Goal: Task Accomplishment & Management: Manage account settings

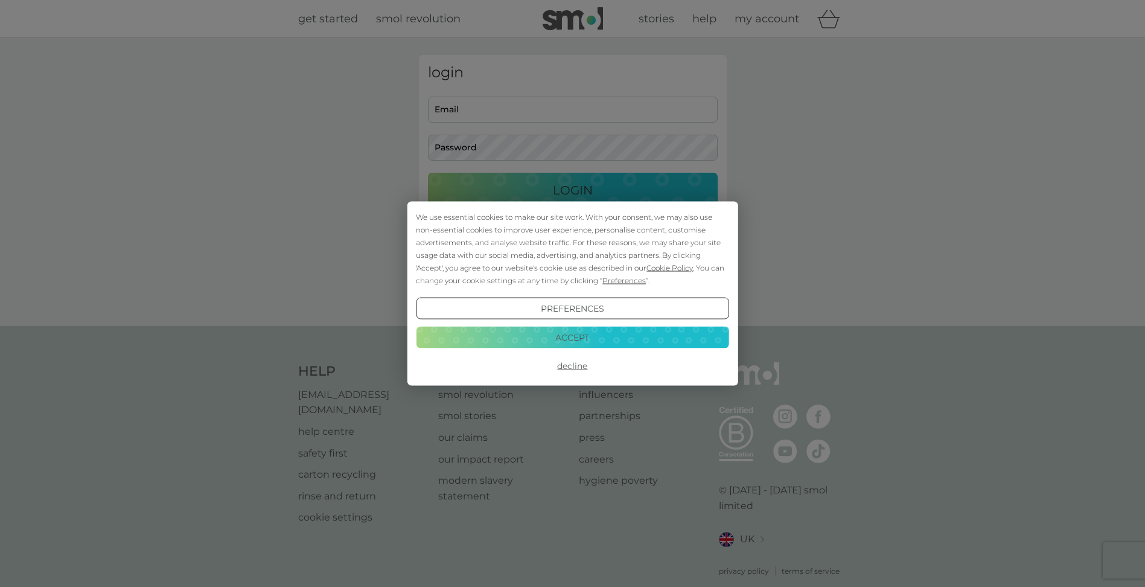
type input "[EMAIL_ADDRESS][DOMAIN_NAME]"
click at [574, 337] on button "Accept" at bounding box center [572, 337] width 313 height 22
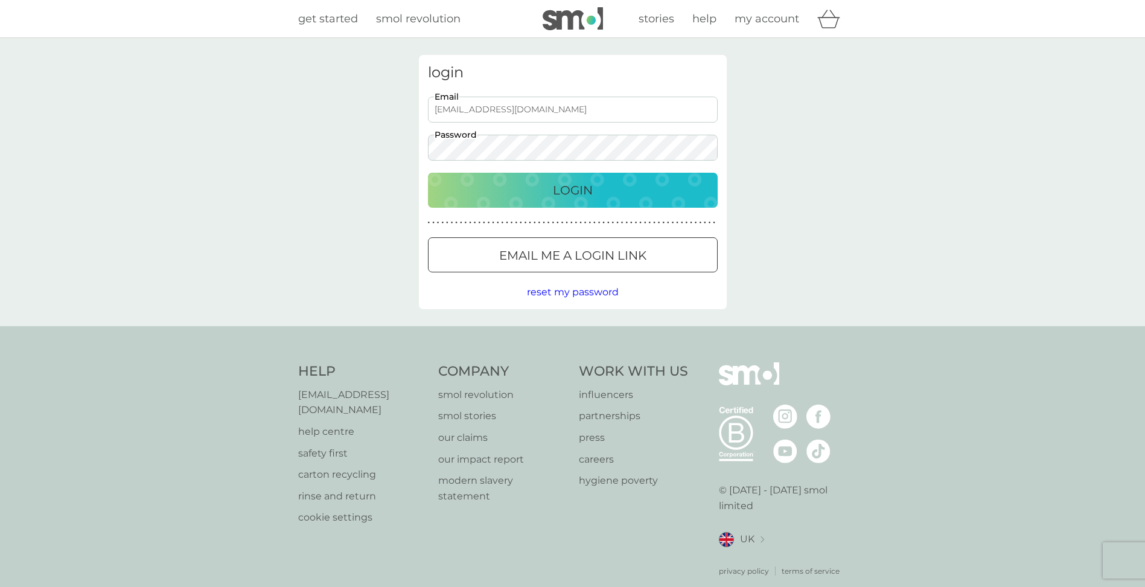
click at [573, 200] on button "Login" at bounding box center [573, 190] width 290 height 35
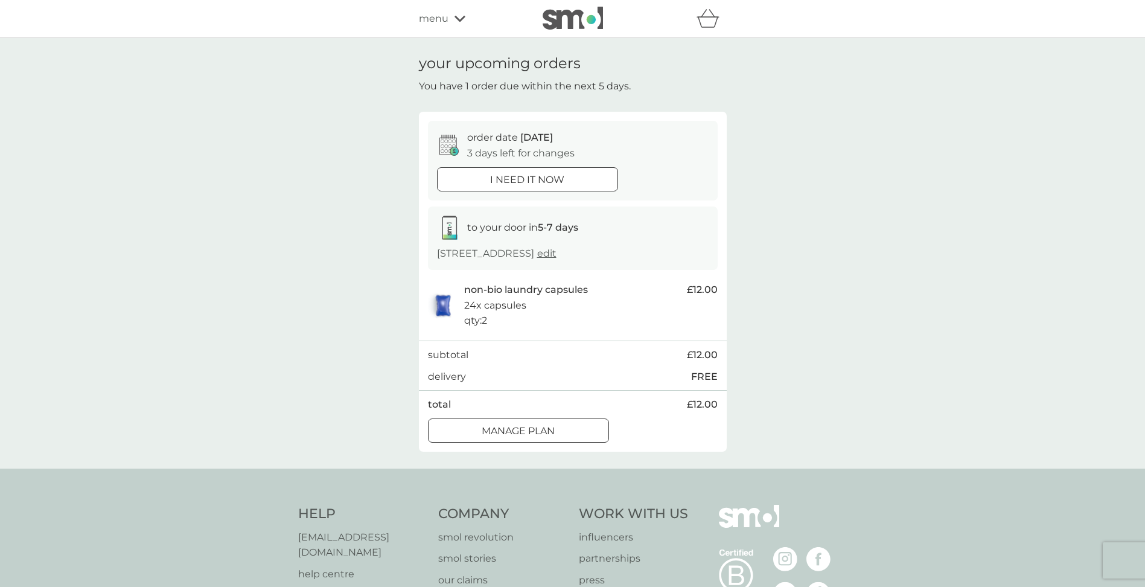
click at [523, 432] on div at bounding box center [518, 430] width 43 height 13
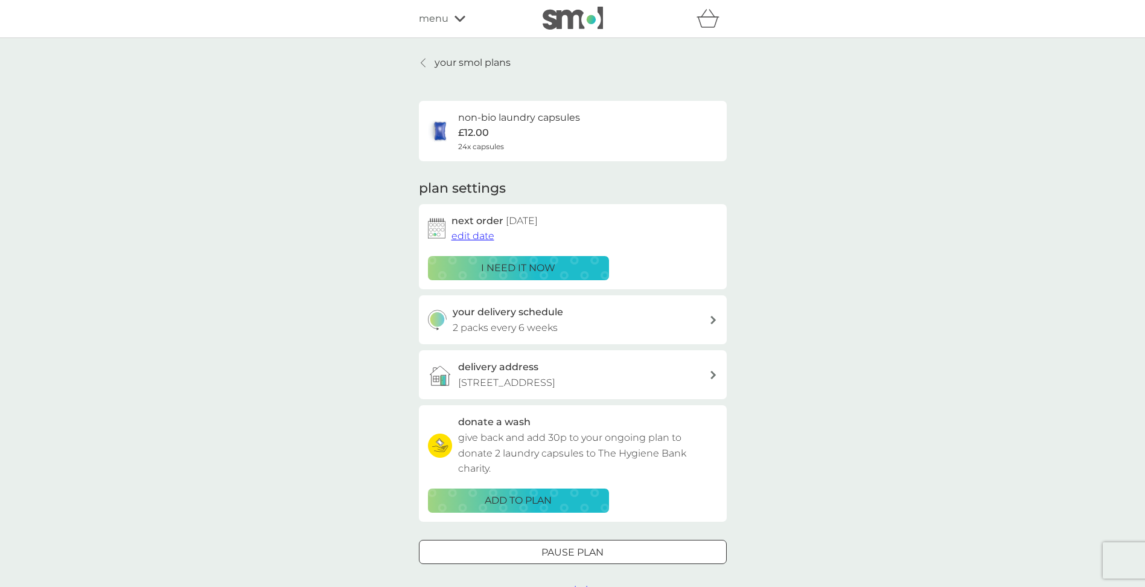
click at [469, 233] on span "edit date" at bounding box center [472, 235] width 43 height 11
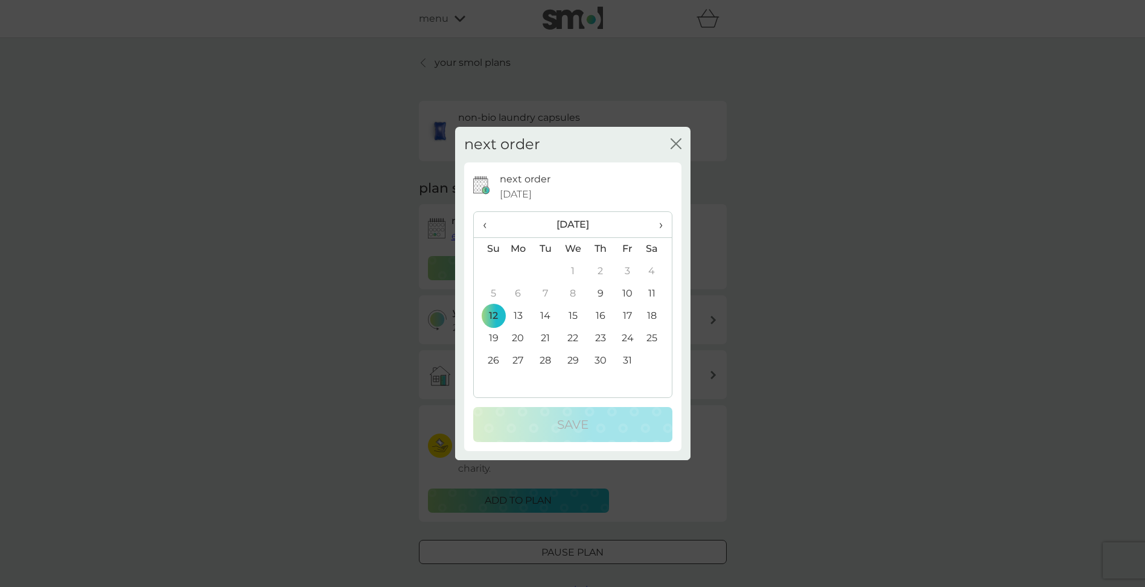
click at [679, 144] on icon "close" at bounding box center [676, 143] width 11 height 11
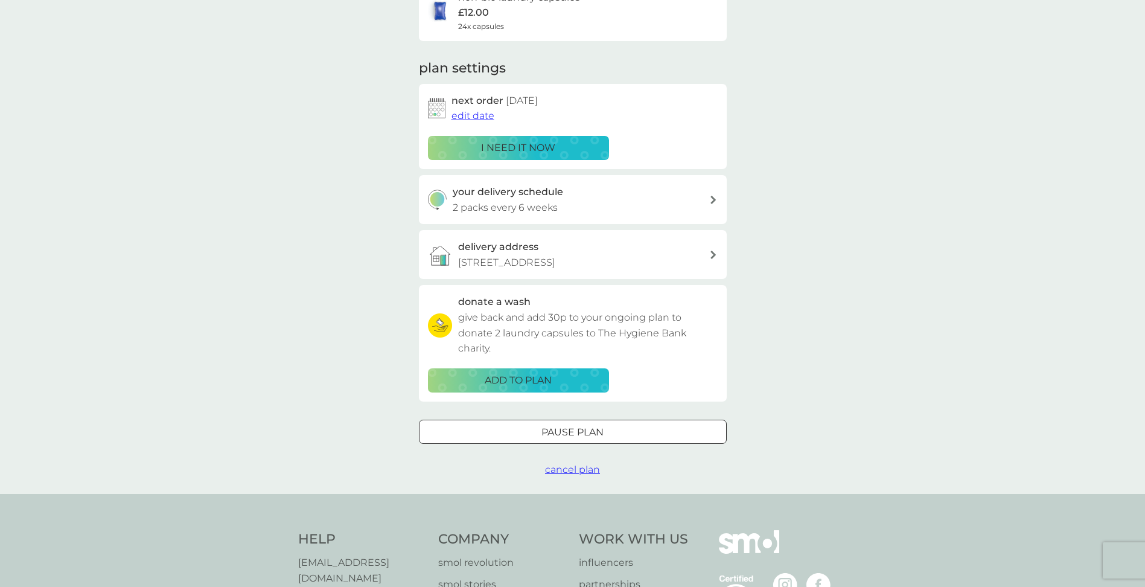
scroll to position [121, 0]
click at [713, 203] on icon at bounding box center [713, 199] width 6 height 8
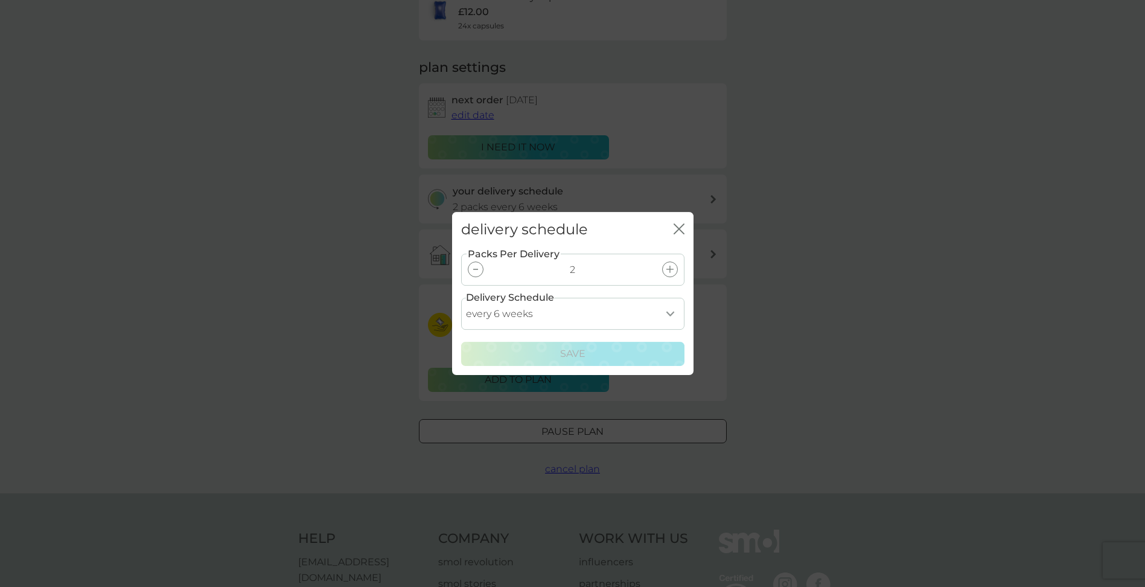
click at [672, 313] on select "every 1 week every 2 weeks every 3 weeks every 4 weeks every 5 weeks every 6 we…" at bounding box center [572, 314] width 223 height 32
select select "84"
click at [461, 298] on select "every 1 week every 2 weeks every 3 weeks every 4 weeks every 5 weeks every 6 we…" at bounding box center [572, 314] width 223 height 32
click at [571, 355] on p "Save" at bounding box center [572, 354] width 25 height 16
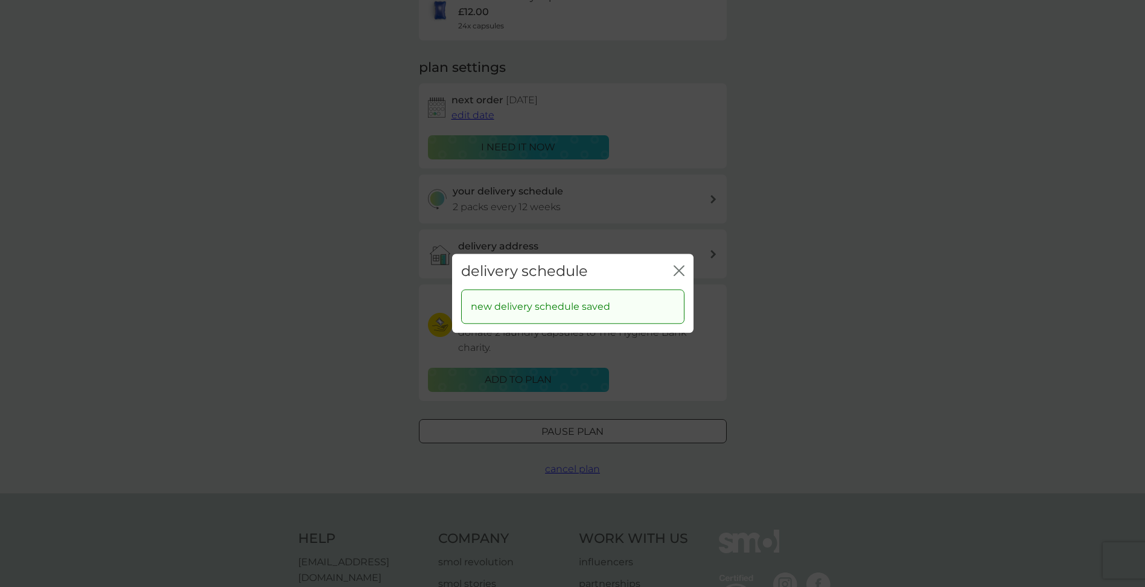
click at [847, 253] on div "delivery schedule close new delivery schedule saved" at bounding box center [572, 293] width 1145 height 587
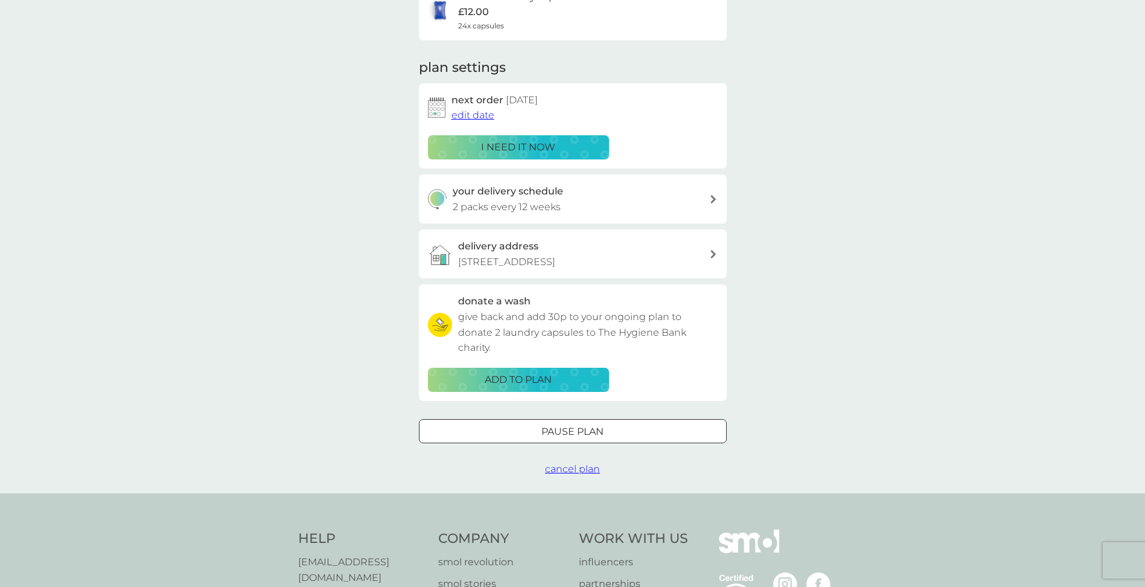
click at [471, 116] on span "edit date" at bounding box center [472, 114] width 43 height 11
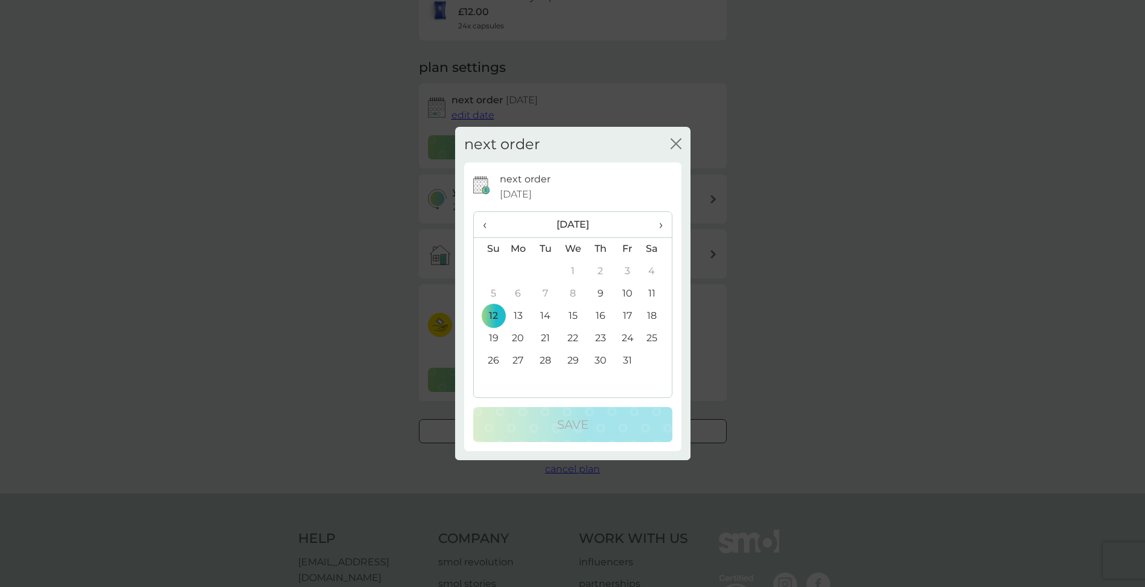
click at [660, 226] on span "›" at bounding box center [656, 224] width 12 height 25
click at [570, 314] on td "12" at bounding box center [573, 316] width 28 height 22
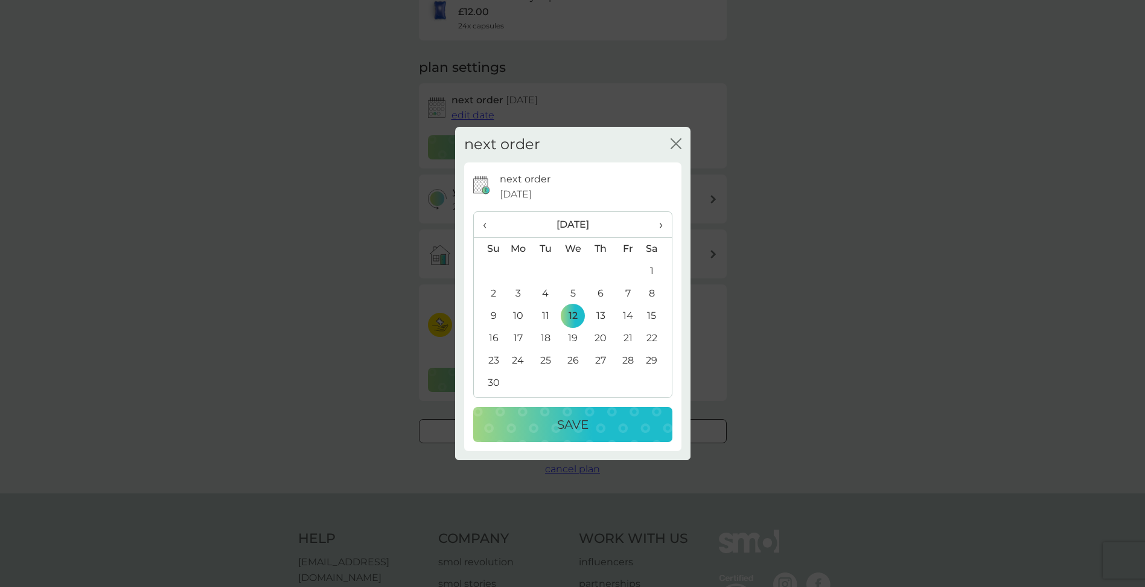
click at [560, 429] on p "Save" at bounding box center [572, 424] width 31 height 19
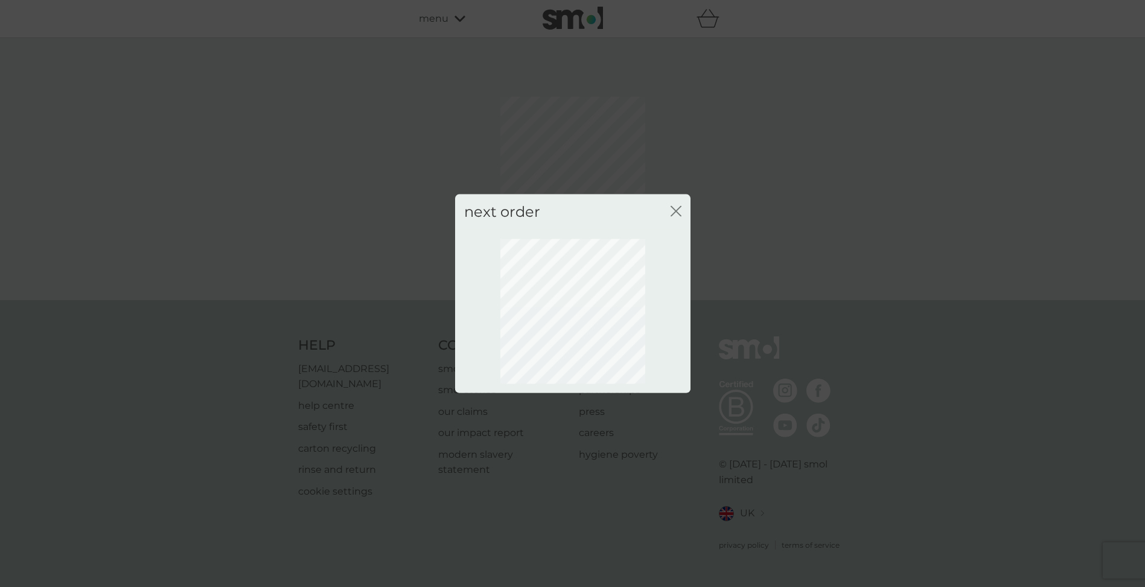
scroll to position [0, 0]
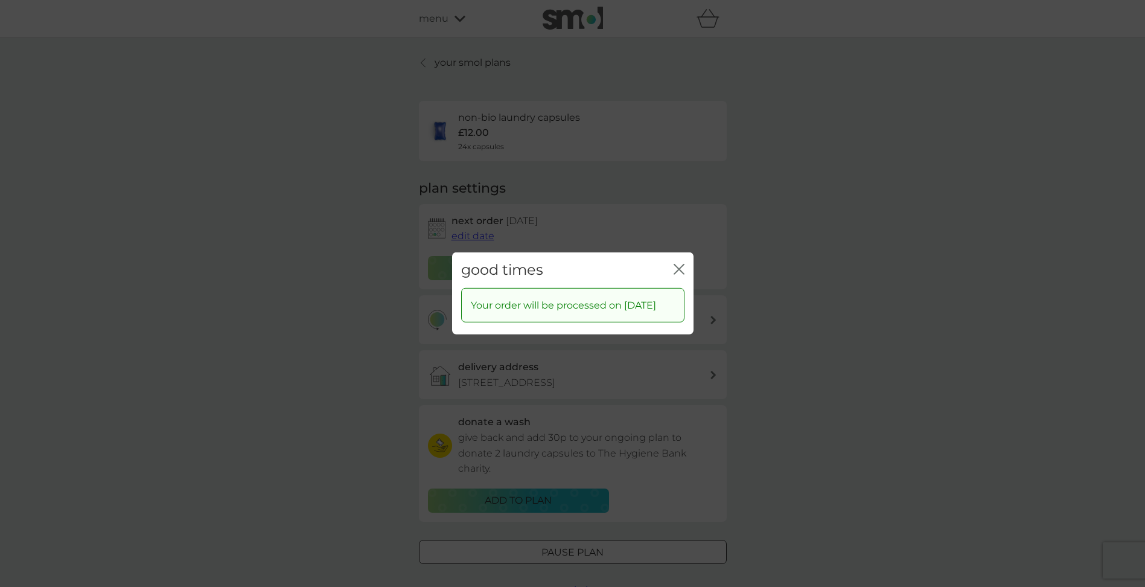
click at [819, 304] on div "good times close Your order will be processed on 12 Nov 2025" at bounding box center [572, 293] width 1145 height 587
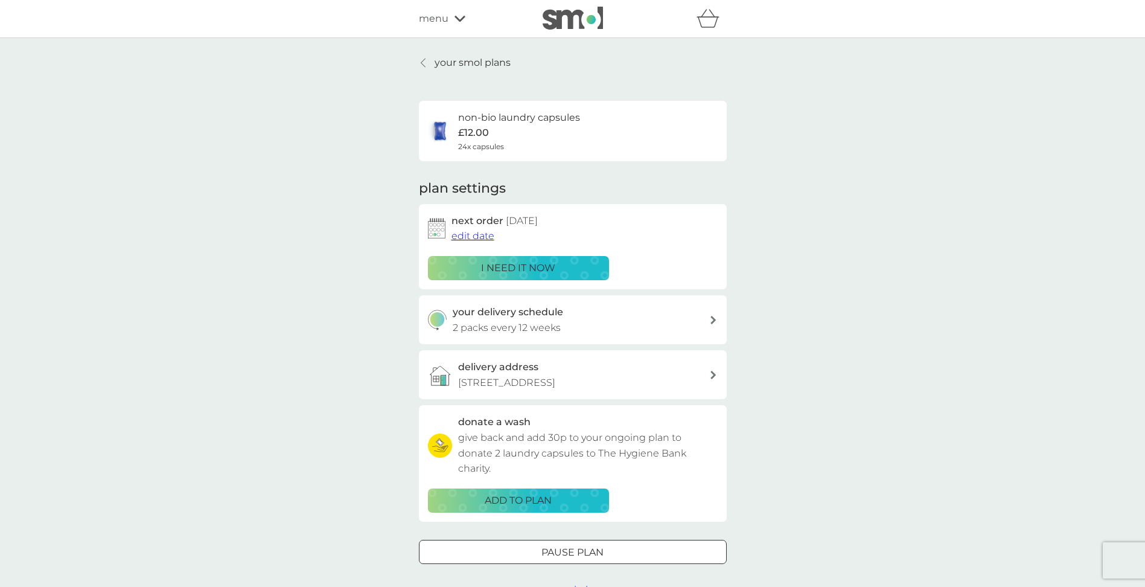
click at [424, 62] on icon at bounding box center [423, 63] width 5 height 10
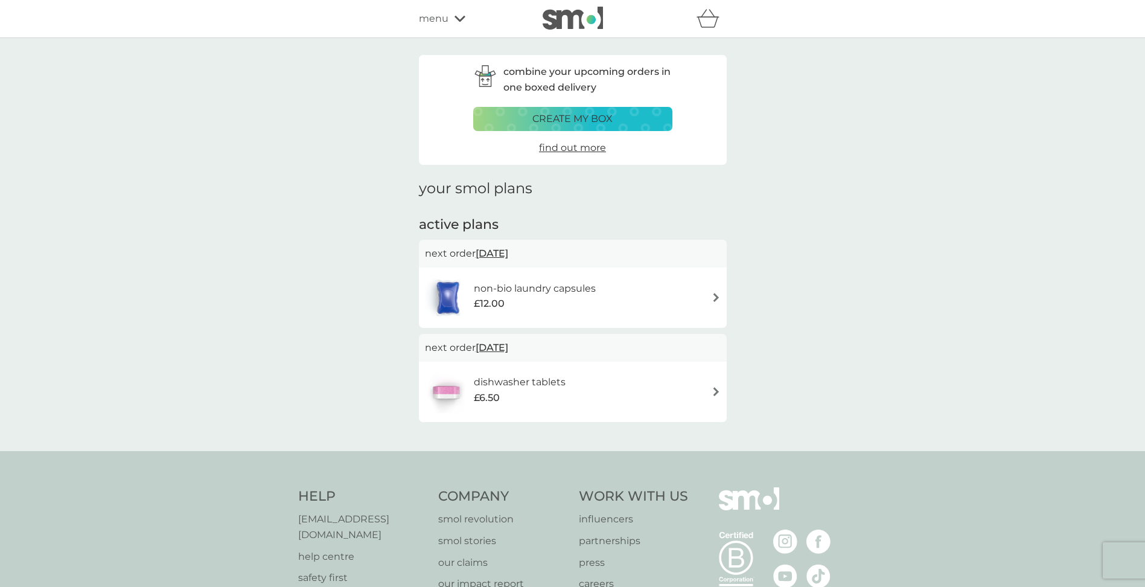
click at [542, 387] on h6 "dishwasher tablets" at bounding box center [520, 382] width 92 height 16
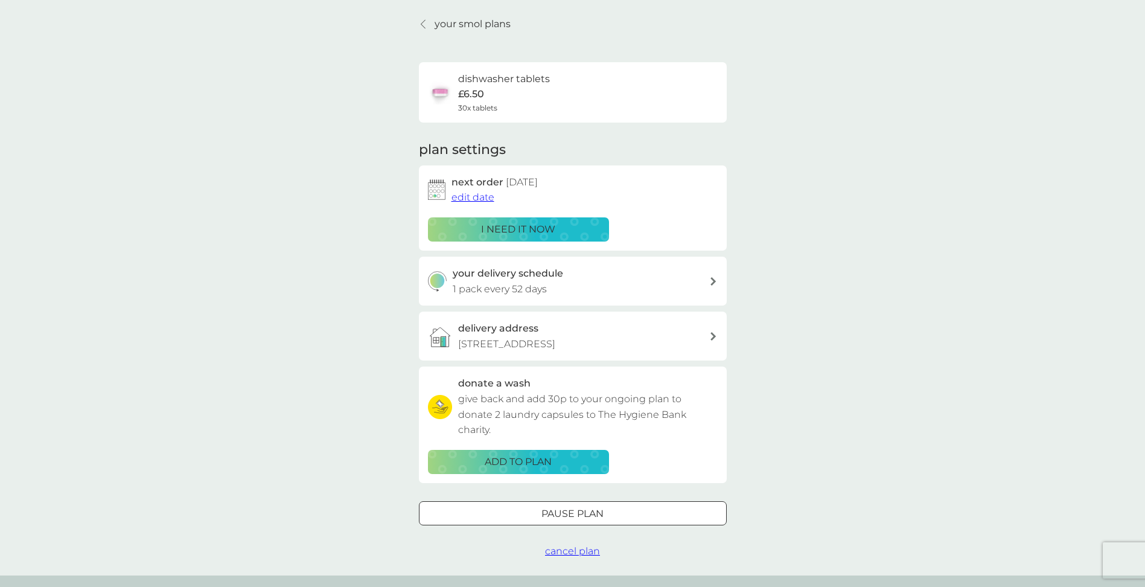
scroll to position [121, 0]
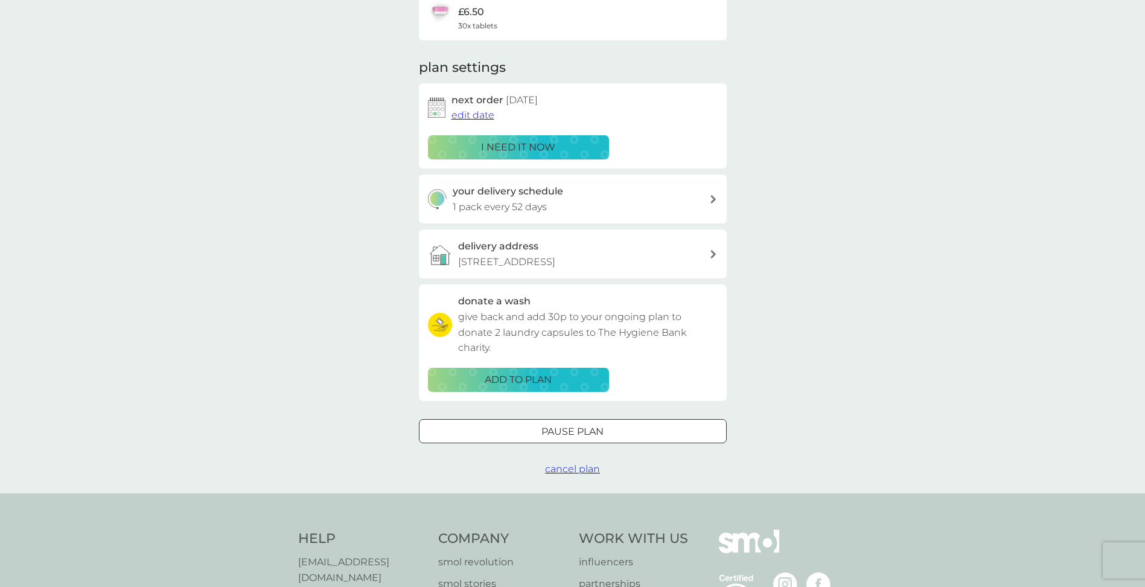
click at [580, 433] on div at bounding box center [572, 431] width 43 height 13
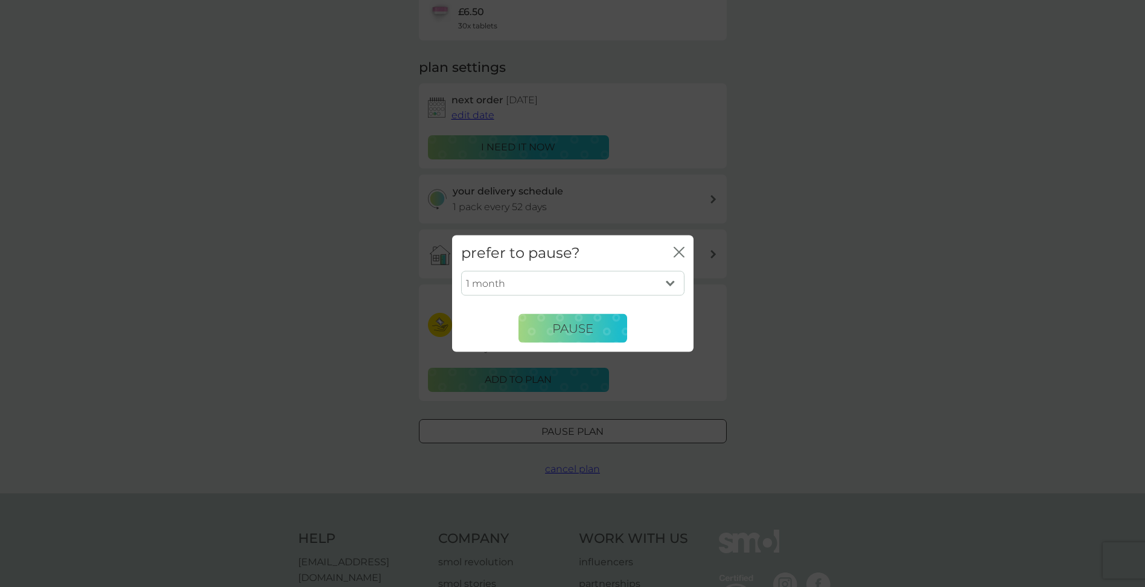
click at [640, 279] on select "1 month 2 months 3 months 4 months 5 months 6 months" at bounding box center [572, 282] width 223 height 25
select select "3"
click at [461, 270] on select "1 month 2 months 3 months 4 months 5 months 6 months" at bounding box center [572, 282] width 223 height 25
click at [590, 331] on span "Pause" at bounding box center [572, 327] width 41 height 14
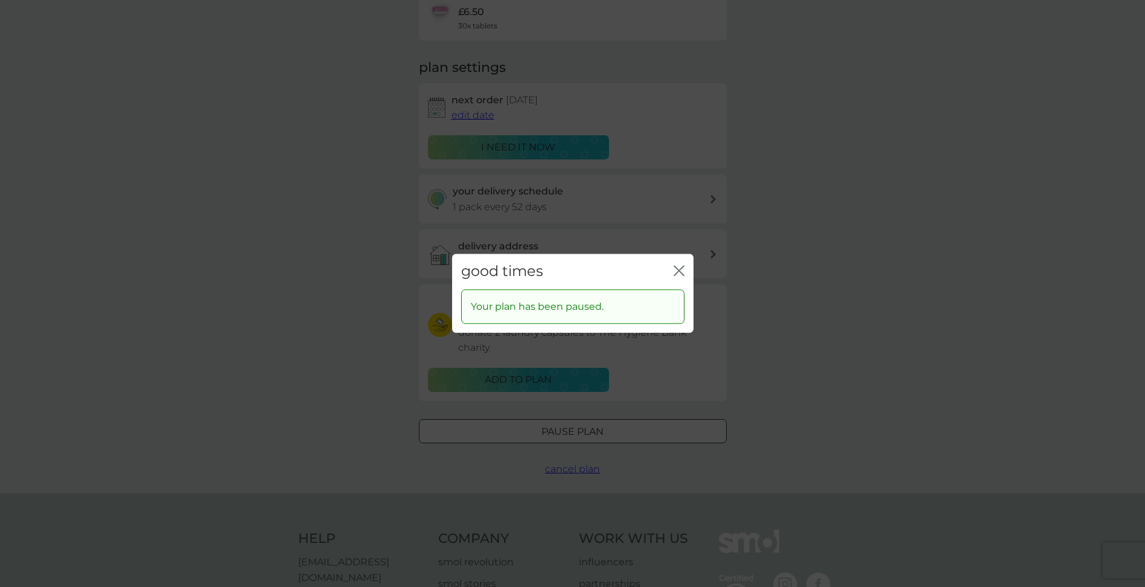
click at [675, 269] on icon "close" at bounding box center [679, 270] width 11 height 11
